Goal: Communication & Community: Answer question/provide support

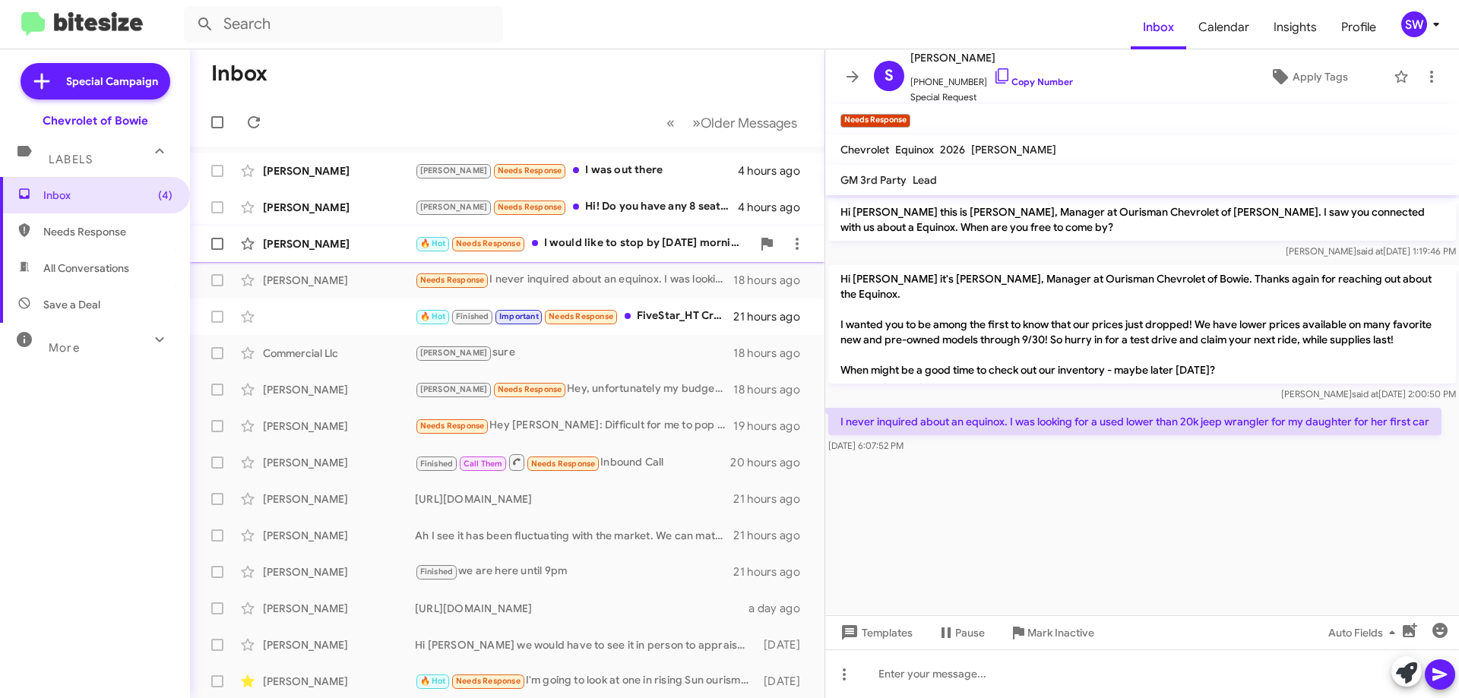
drag, startPoint x: 597, startPoint y: 246, endPoint x: 609, endPoint y: 242, distance: 13.0
click at [599, 245] on div "🔥 Hot Needs Response I would like to stop by [DATE] morning" at bounding box center [583, 243] width 337 height 17
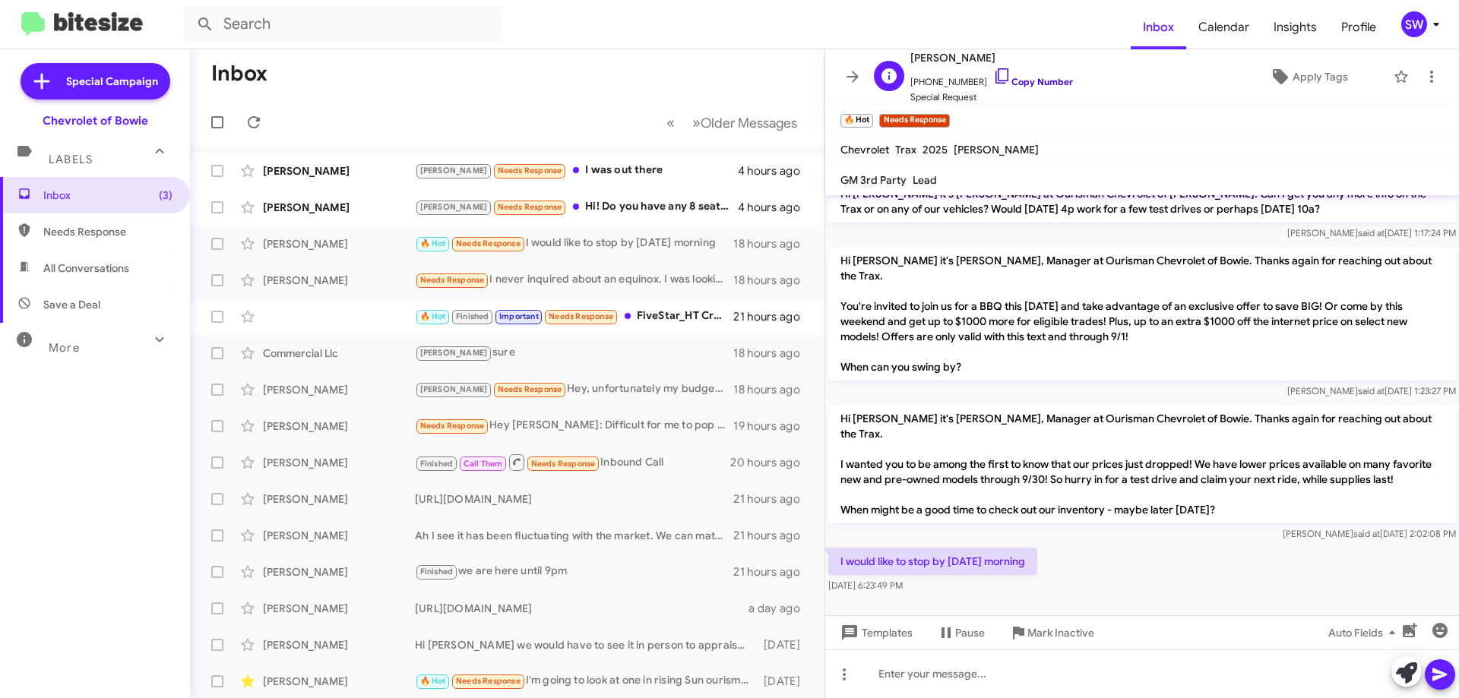
click at [993, 74] on icon at bounding box center [1002, 76] width 18 height 18
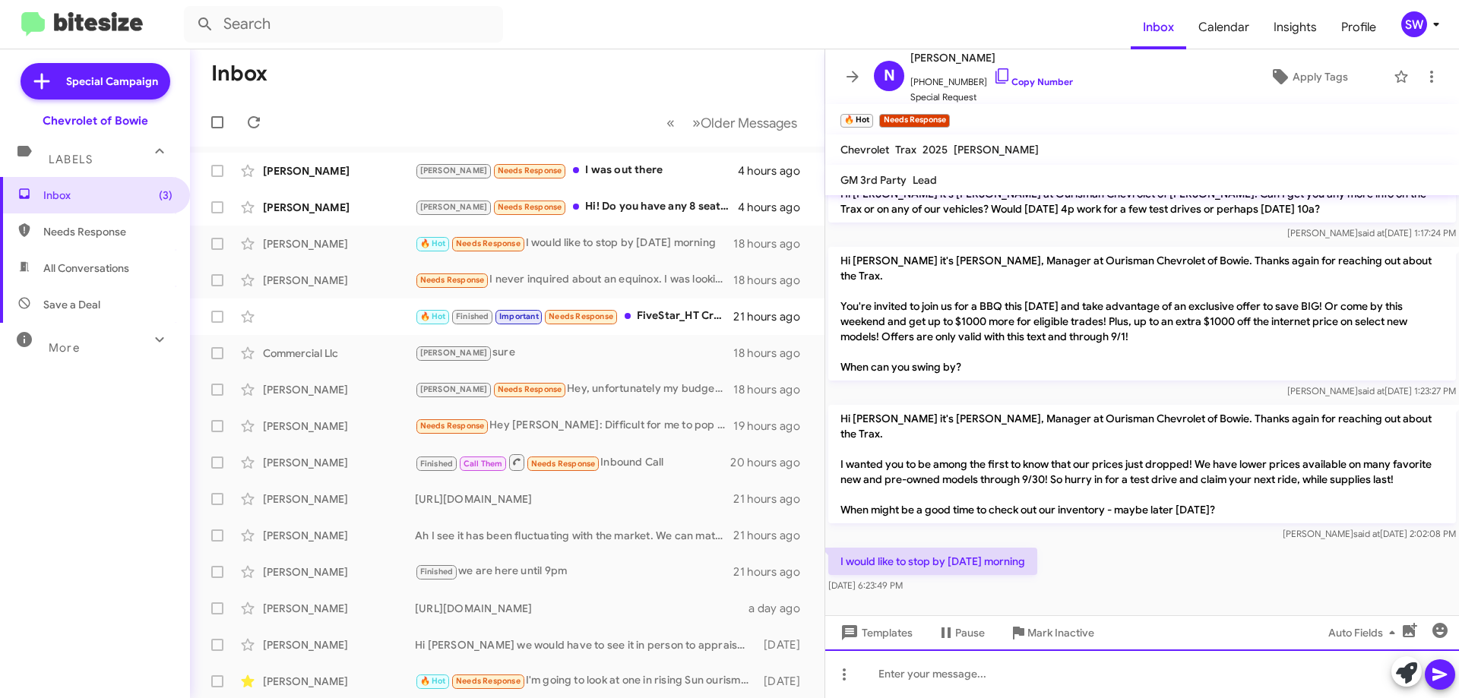
click at [1003, 676] on div at bounding box center [1142, 674] width 634 height 49
click at [948, 664] on div at bounding box center [1142, 674] width 634 height 49
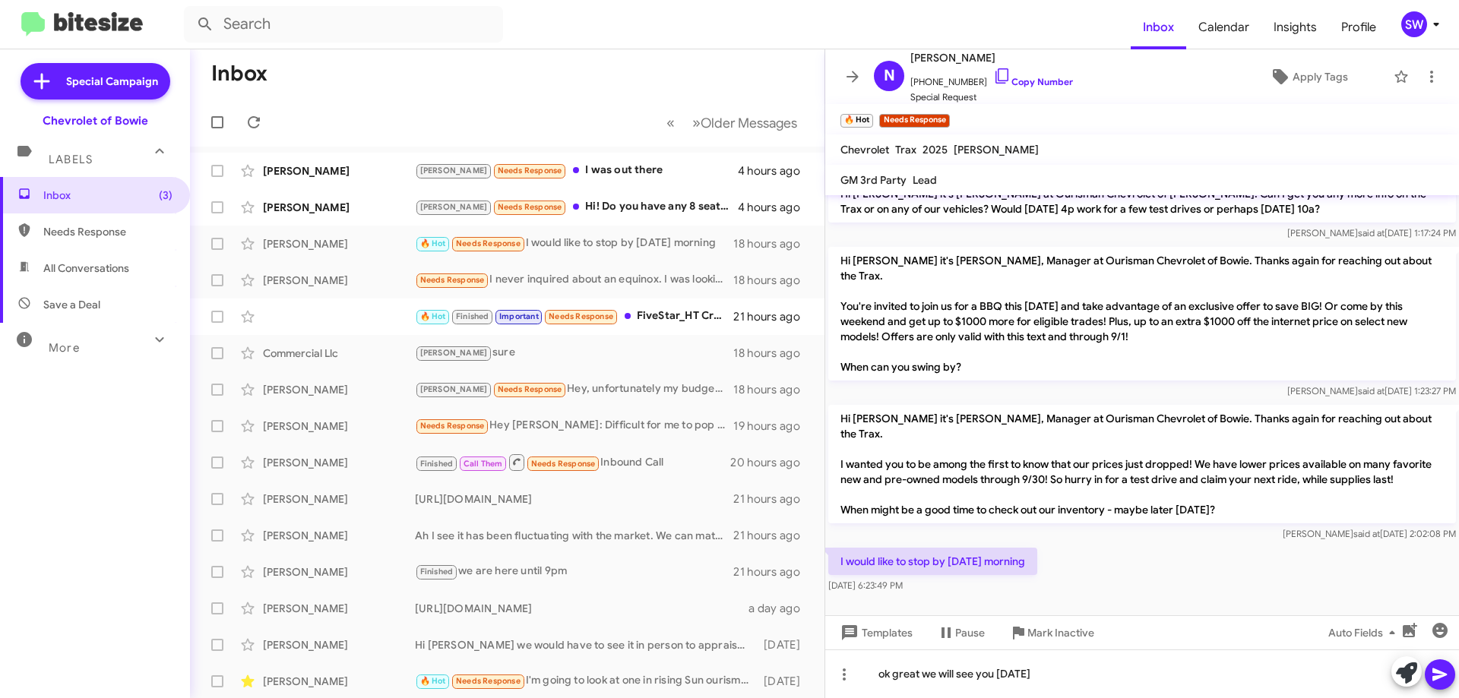
click at [1443, 666] on icon at bounding box center [1440, 675] width 18 height 18
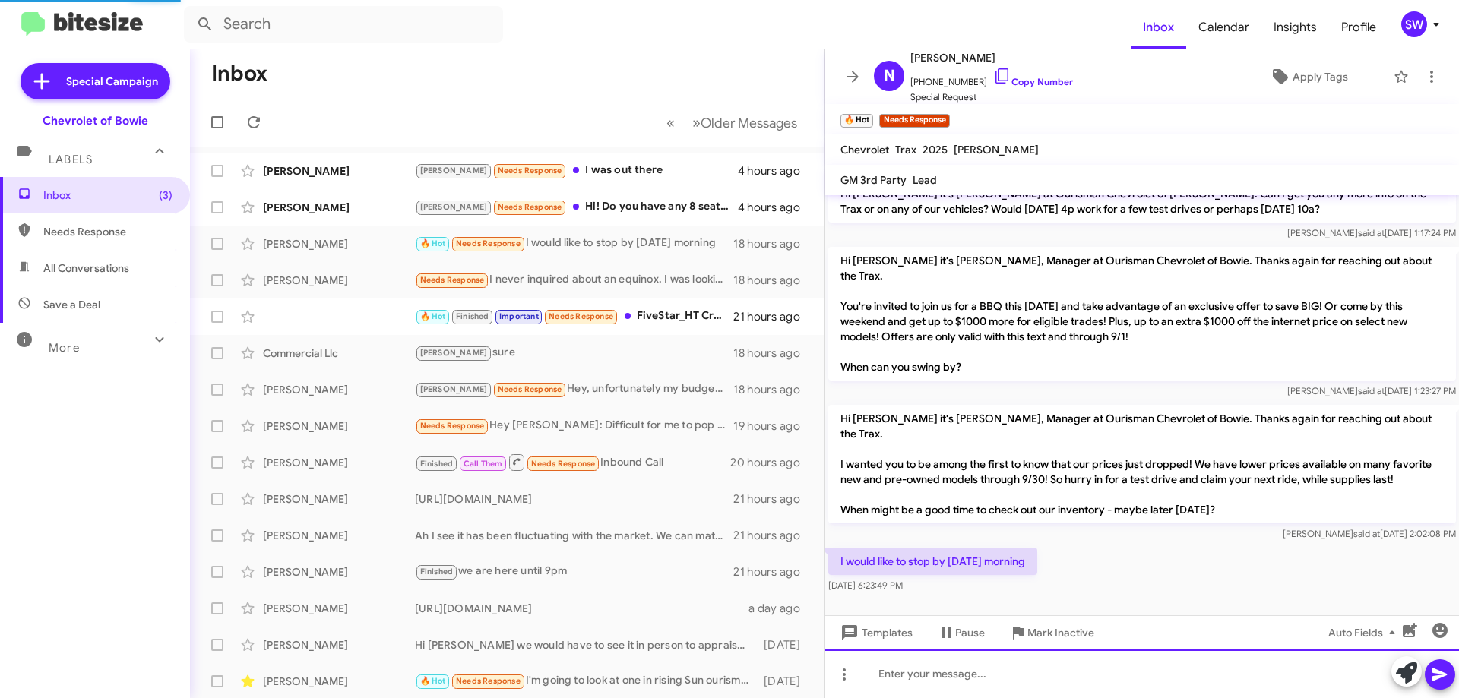
scroll to position [7, 0]
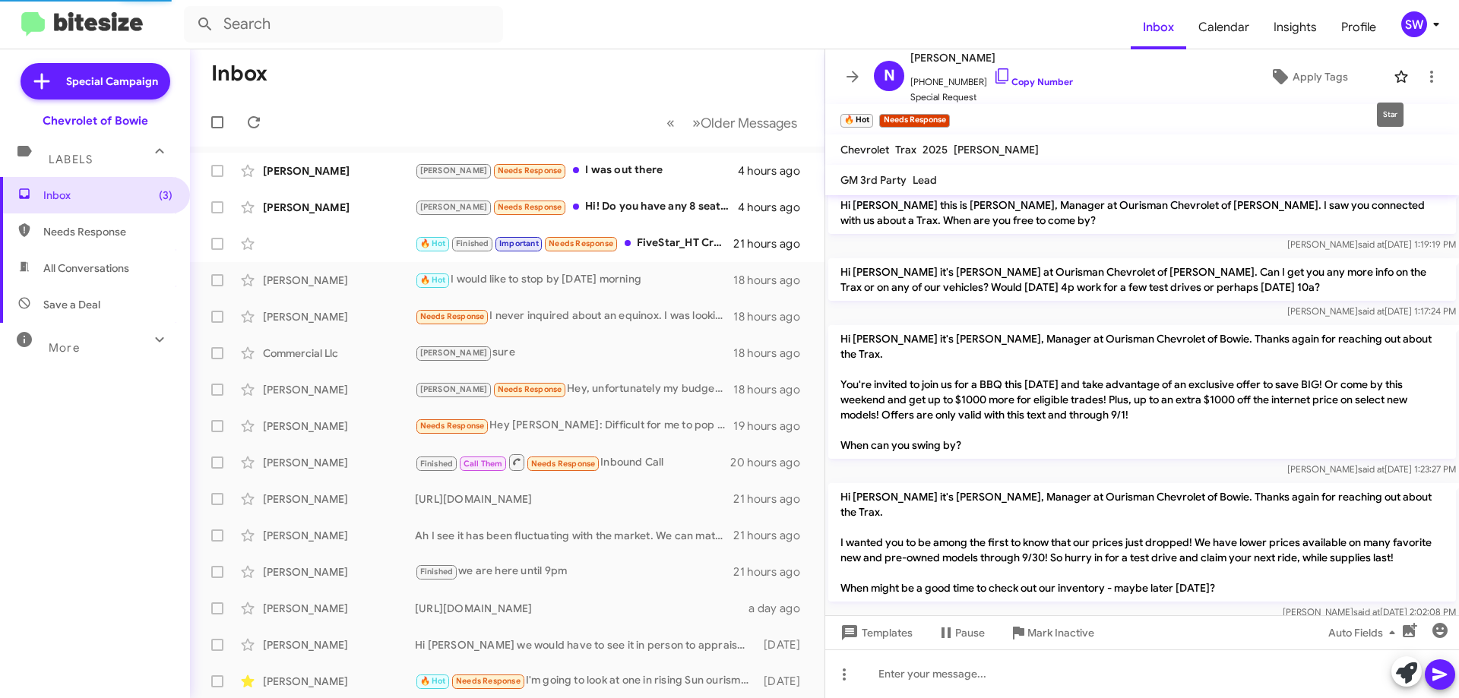
click at [1392, 77] on icon at bounding box center [1401, 77] width 18 height 18
drag, startPoint x: 597, startPoint y: 210, endPoint x: 635, endPoint y: 201, distance: 39.1
click at [603, 207] on div "[PERSON_NAME] Needs Response Hi! Do you have any 8 seaters?" at bounding box center [583, 206] width 337 height 17
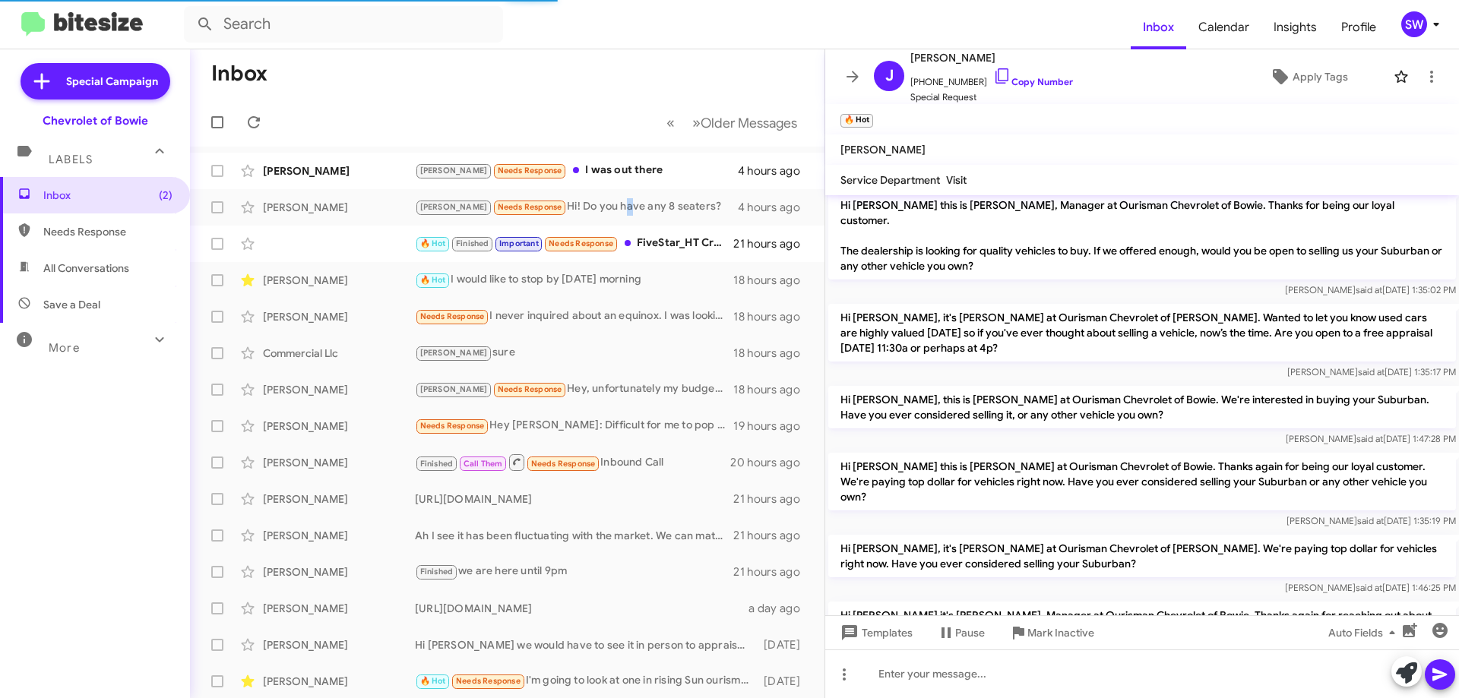
scroll to position [678, 0]
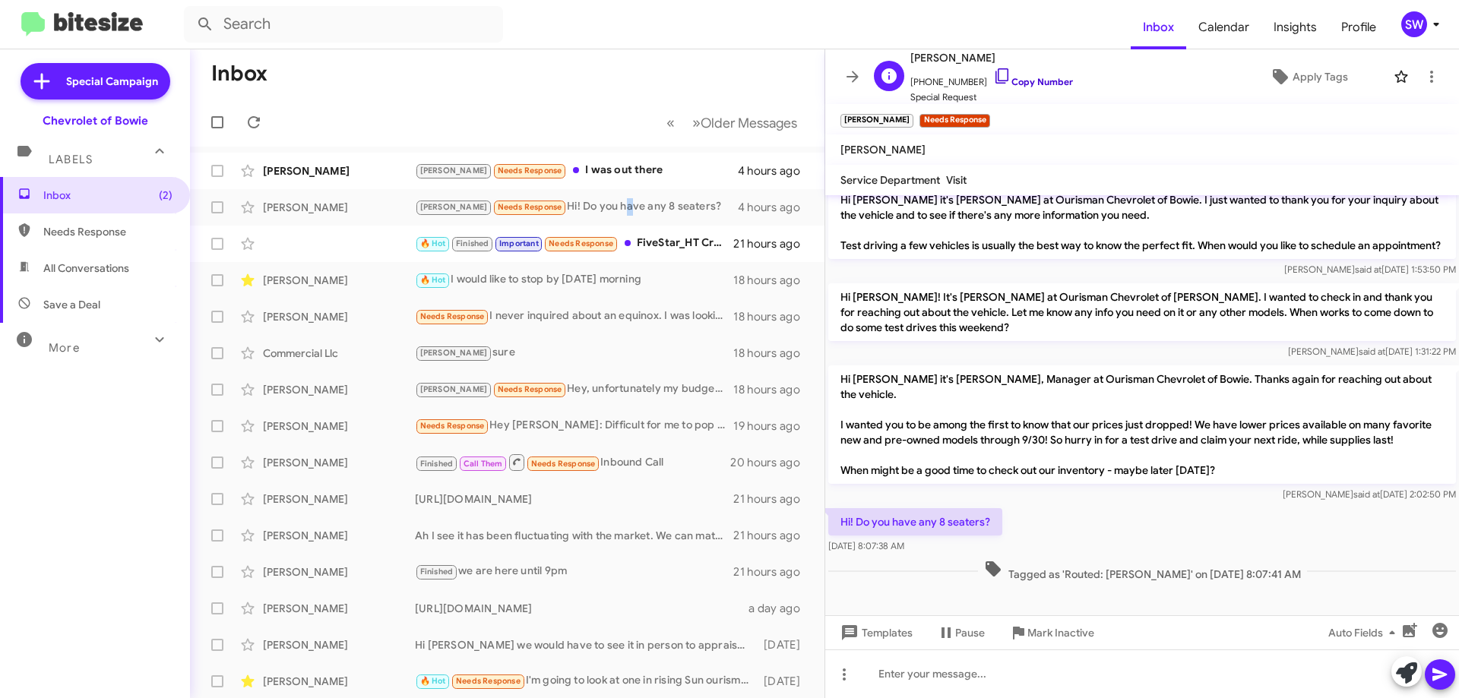
click at [993, 79] on icon at bounding box center [1002, 76] width 18 height 18
drag, startPoint x: 998, startPoint y: 508, endPoint x: 840, endPoint y: 508, distance: 158.0
click at [840, 508] on p "Hi! Do you have any 8 seaters?" at bounding box center [915, 521] width 174 height 27
click at [1045, 634] on span "Mark Inactive" at bounding box center [1060, 632] width 67 height 27
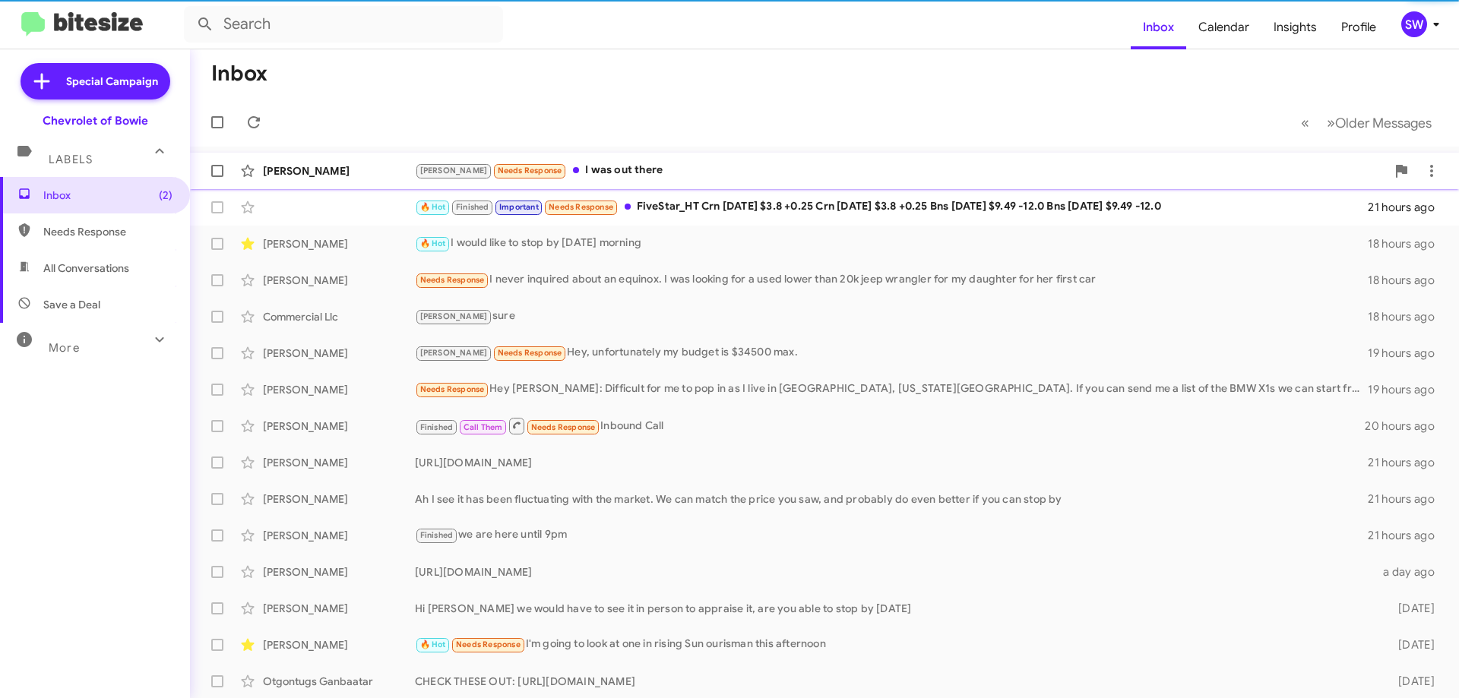
click at [601, 176] on div "[PERSON_NAME] Needs Response I was out there" at bounding box center [900, 170] width 971 height 17
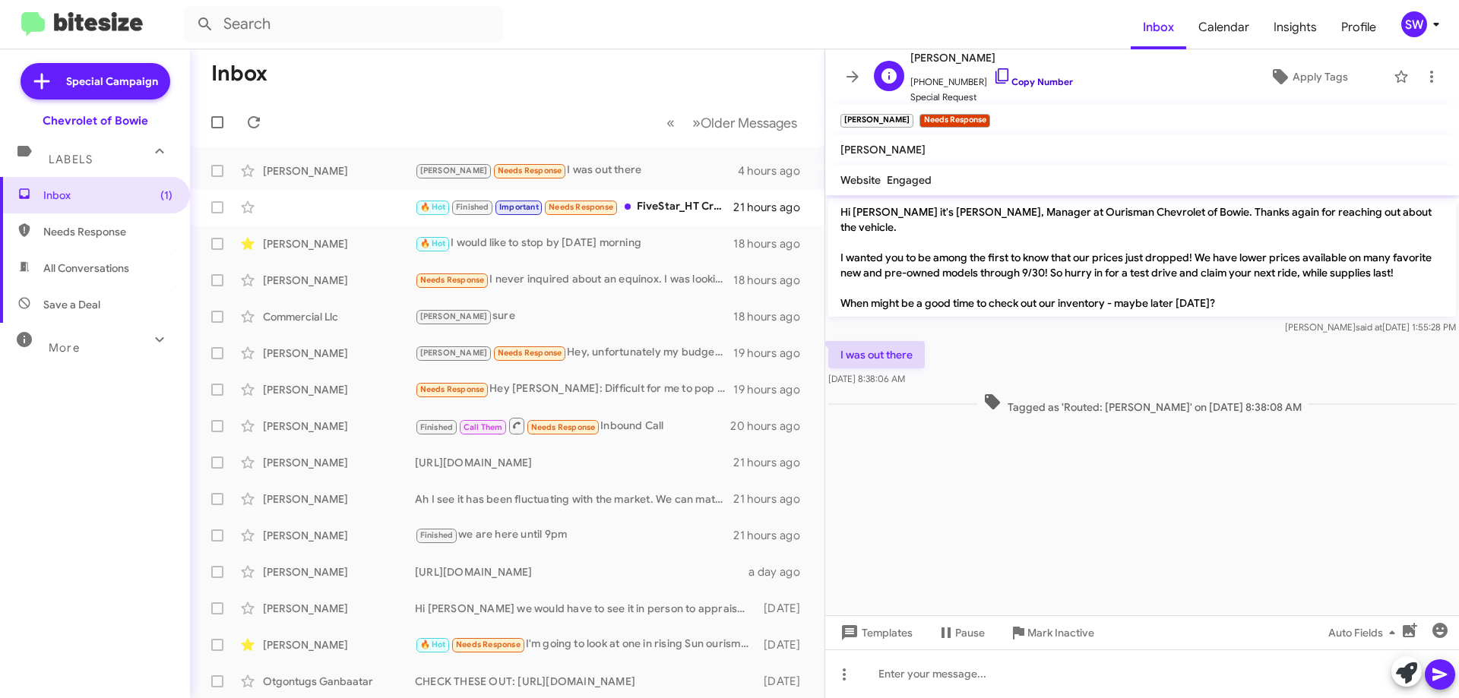
click at [993, 73] on icon at bounding box center [1002, 76] width 18 height 18
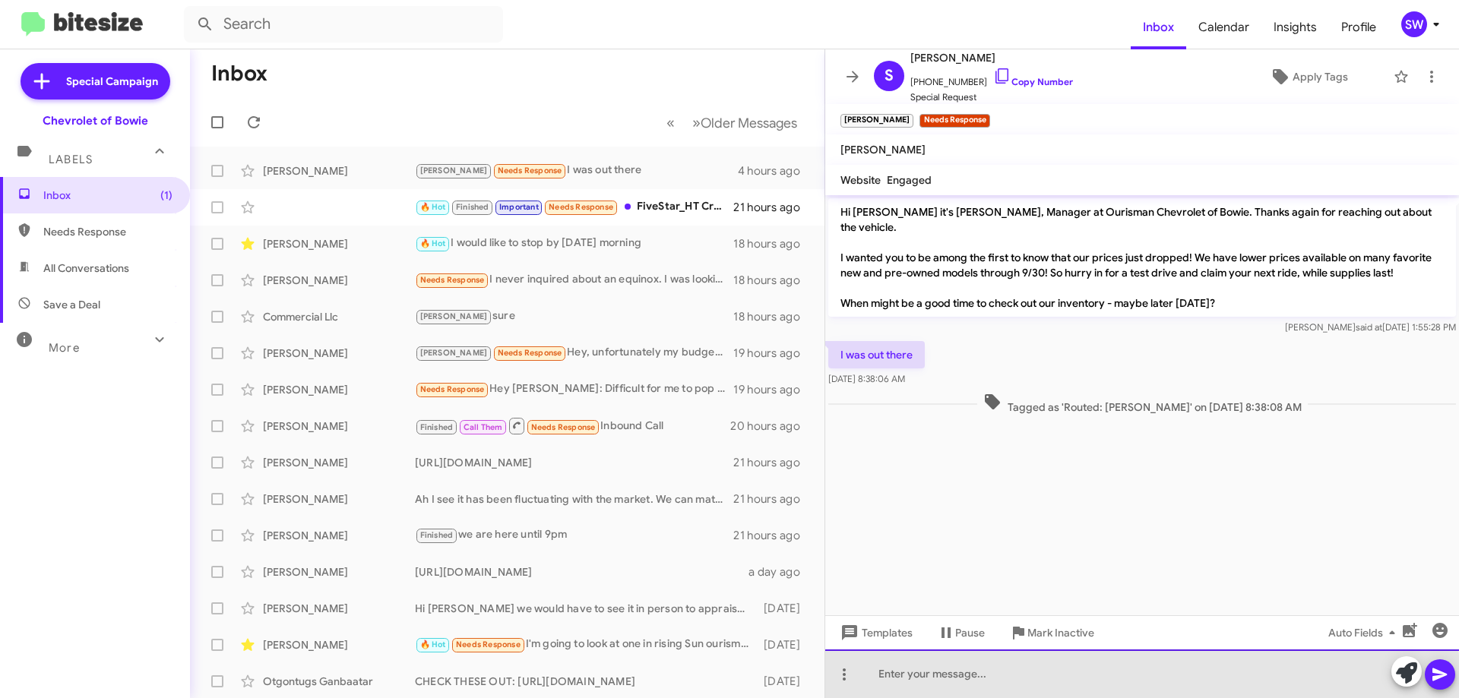
drag, startPoint x: 909, startPoint y: 684, endPoint x: 1074, endPoint y: 636, distance: 171.0
click at [911, 684] on div at bounding box center [1142, 674] width 634 height 49
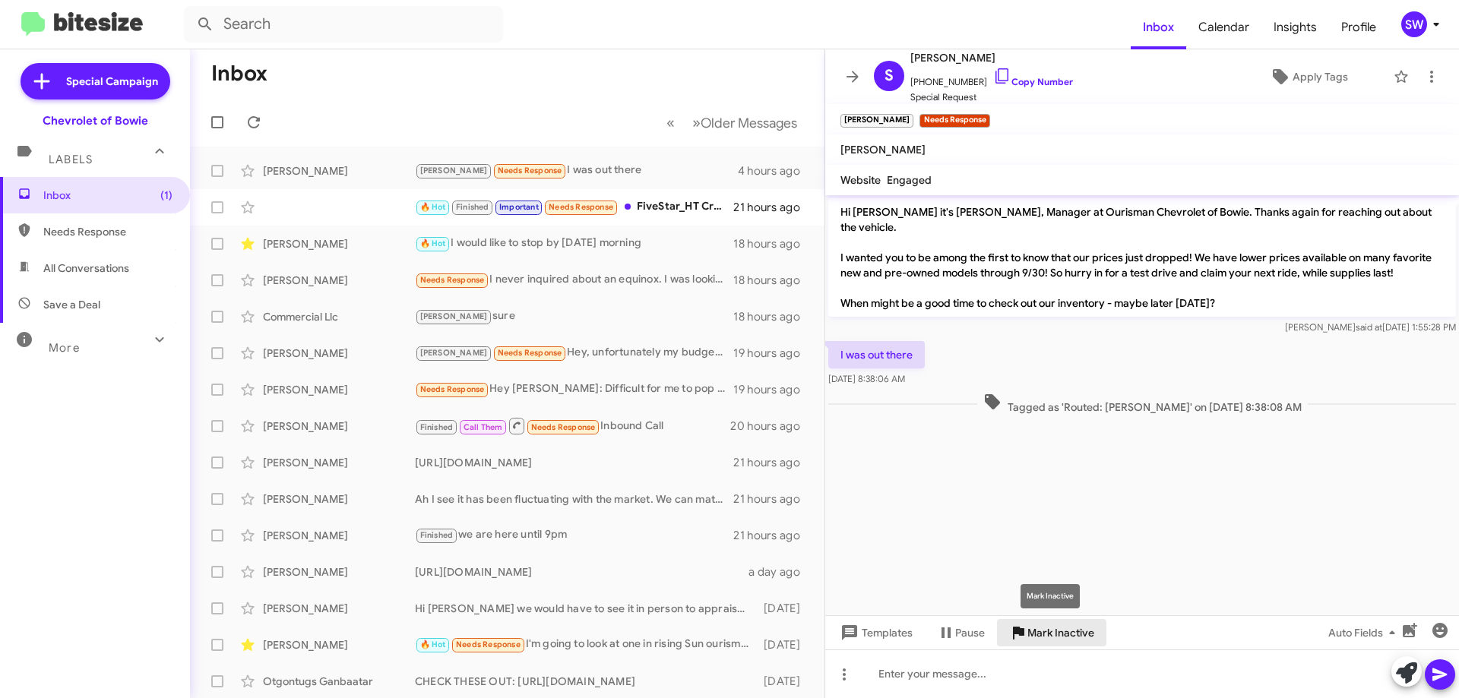
drag, startPoint x: 1061, startPoint y: 624, endPoint x: 1090, endPoint y: 620, distance: 28.4
click at [1062, 624] on span "Mark Inactive" at bounding box center [1060, 632] width 67 height 27
